Goal: Book appointment/travel/reservation

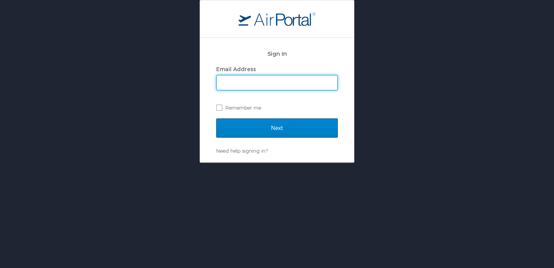
type input "julia.italiano@readinghorizons.com"
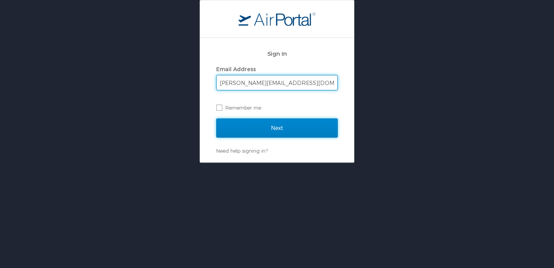
click at [295, 118] on input "Next" at bounding box center [277, 127] width 122 height 19
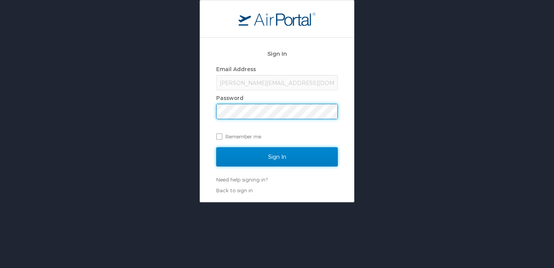
click at [286, 156] on input "Sign In" at bounding box center [277, 156] width 122 height 19
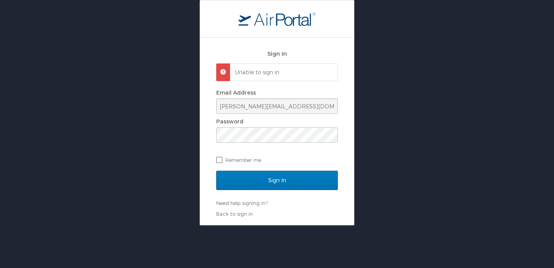
click at [229, 162] on label "Remember me" at bounding box center [277, 160] width 122 height 12
click at [221, 162] on input "Remember me" at bounding box center [218, 159] width 5 height 5
checkbox input "true"
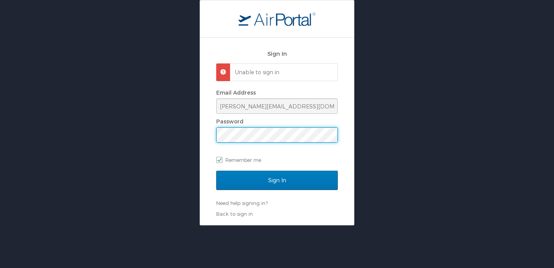
click at [305, 211] on div "Back to sign in" at bounding box center [277, 213] width 122 height 7
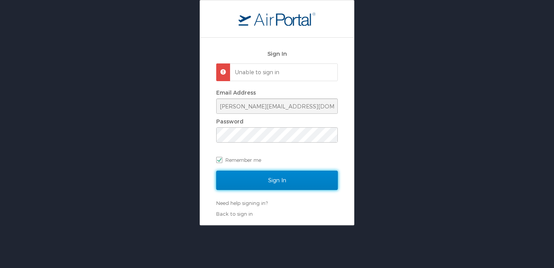
click at [299, 181] on input "Sign In" at bounding box center [277, 180] width 122 height 19
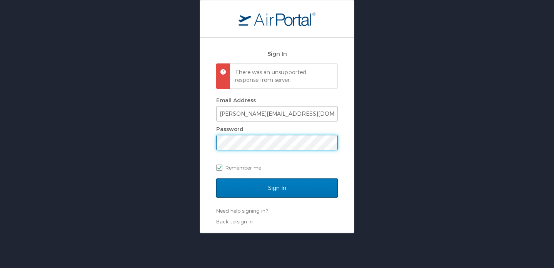
click at [216, 179] on input "Sign In" at bounding box center [277, 188] width 122 height 19
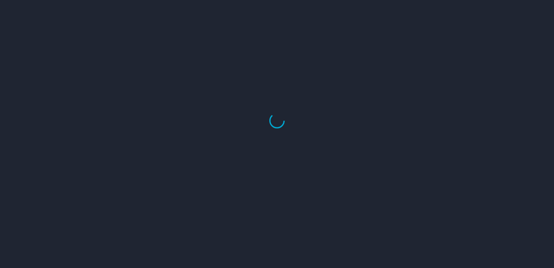
select select "US"
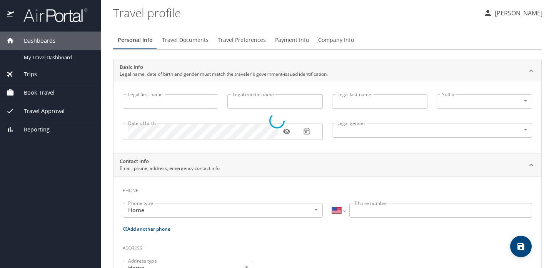
type input "[PERSON_NAME]"
type input "Italiano"
type input "[DEMOGRAPHIC_DATA]"
type input "[PERSON_NAME]"
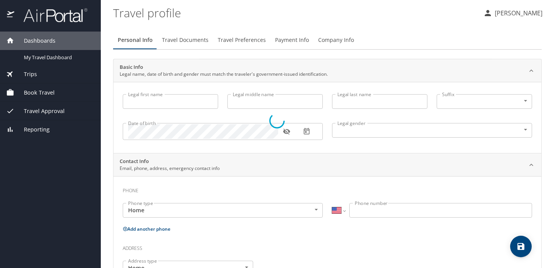
type input "Apple"
type input "[PHONE_NUMBER]"
type input "[EMAIL_ADDRESS][DOMAIN_NAME]"
select select "US"
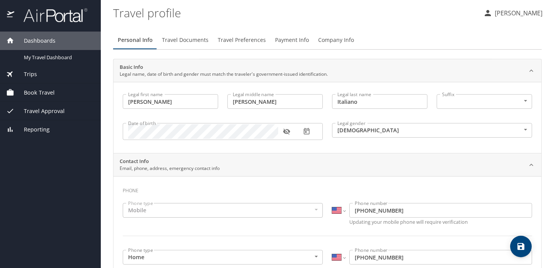
click at [63, 75] on div "Trips" at bounding box center [50, 74] width 88 height 8
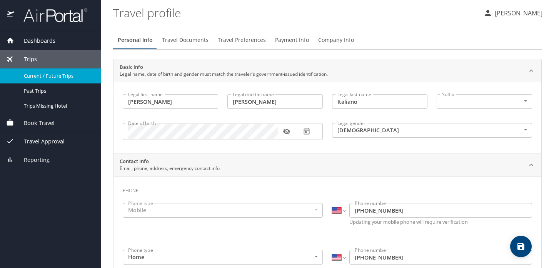
click at [58, 74] on span "Current / Future Trips" at bounding box center [58, 75] width 68 height 7
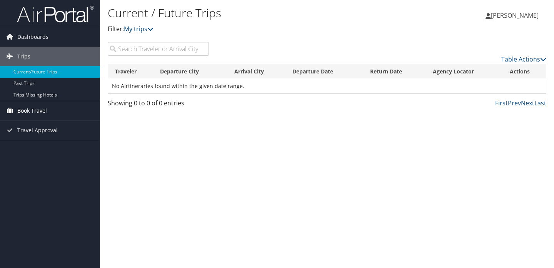
click at [52, 115] on link "Book Travel" at bounding box center [50, 110] width 100 height 19
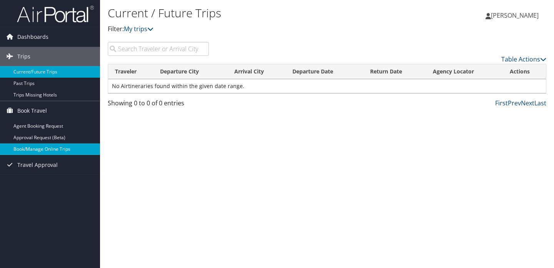
click at [50, 151] on link "Book/Manage Online Trips" at bounding box center [50, 150] width 100 height 12
